Goal: Transaction & Acquisition: Download file/media

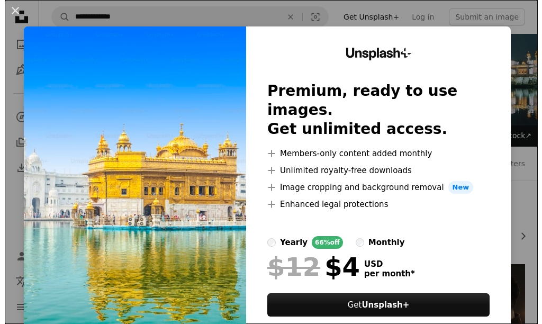
scroll to position [582, 0]
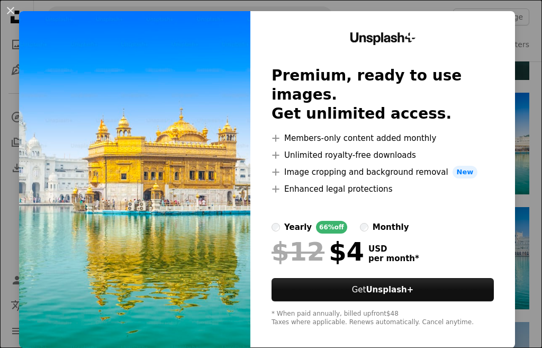
scroll to position [24, 0]
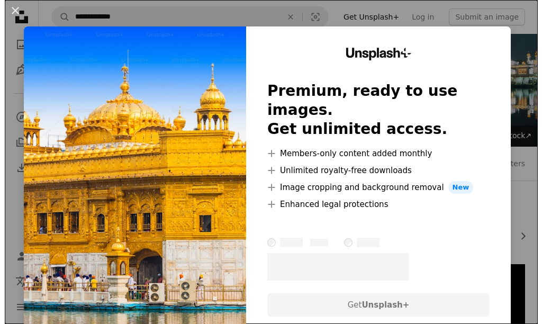
scroll to position [952, 0]
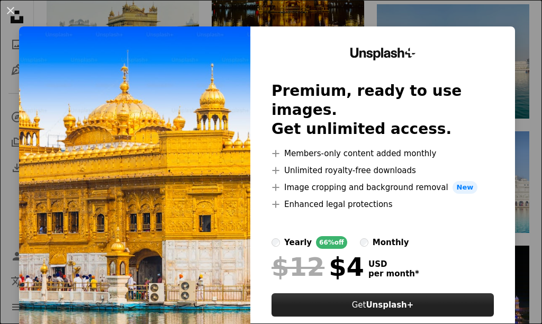
click at [371, 300] on strong "Unsplash+" at bounding box center [390, 305] width 48 height 10
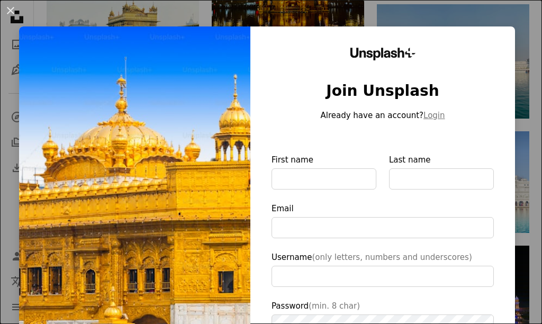
type input "**********"
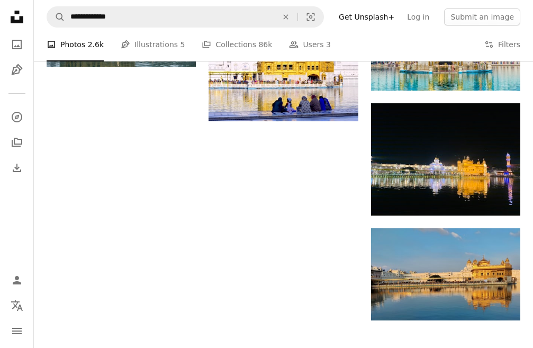
scroll to position [1111, 0]
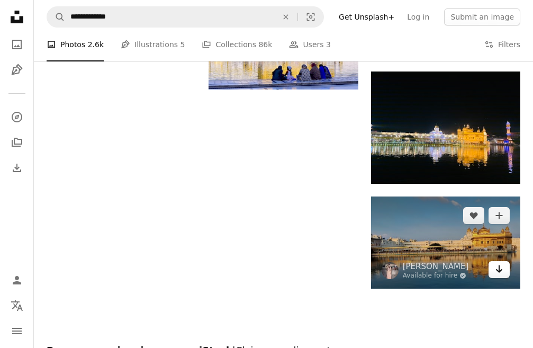
click at [496, 273] on icon "Arrow pointing down" at bounding box center [499, 268] width 8 height 13
